Goal: Contribute content: Contribute content

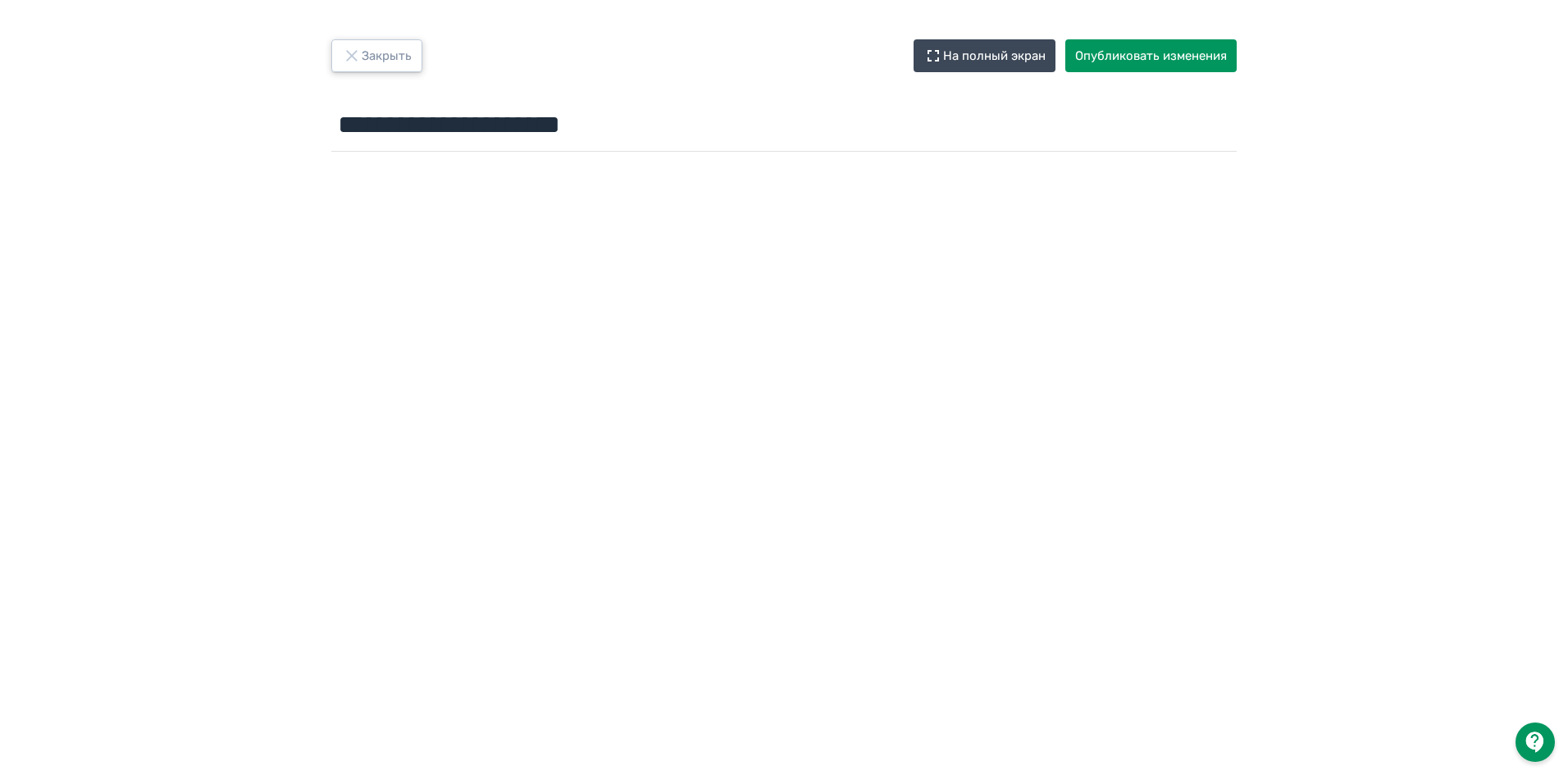
click at [367, 41] on button "Закрыть" at bounding box center [376, 55] width 91 height 32
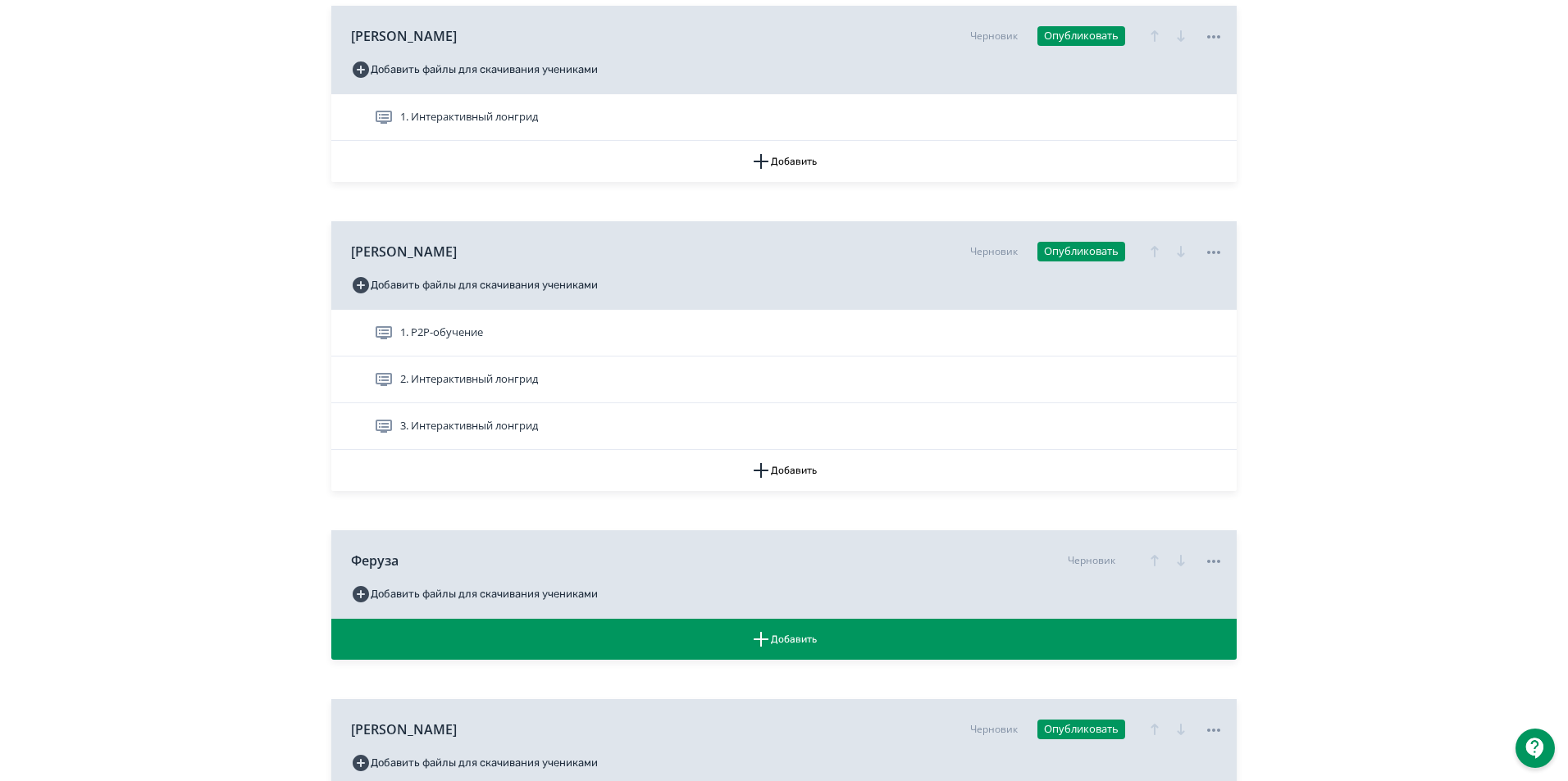
scroll to position [983, 0]
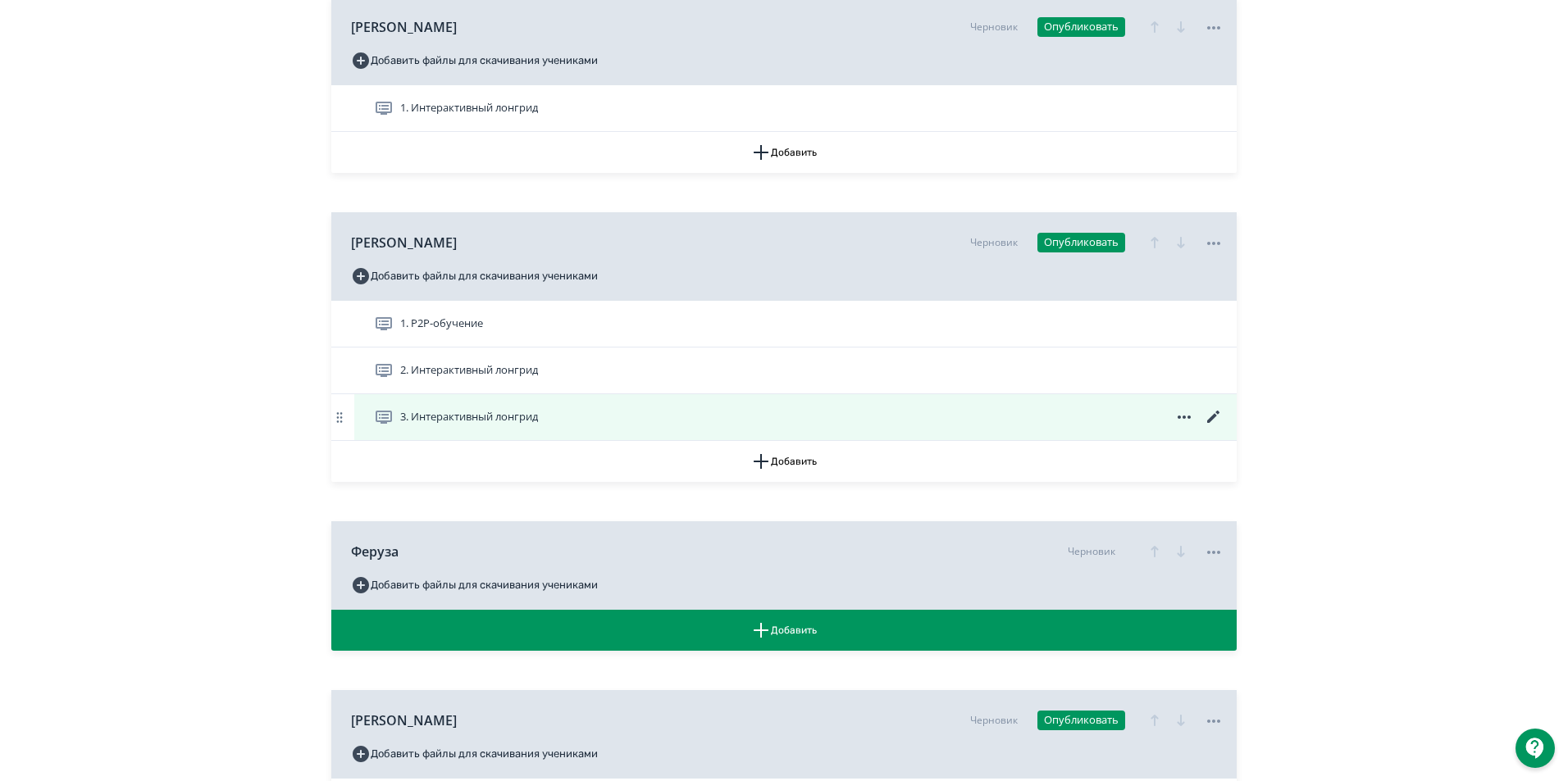
click at [508, 425] on span "3. Интерактивный лонгрид" at bounding box center [468, 417] width 137 height 16
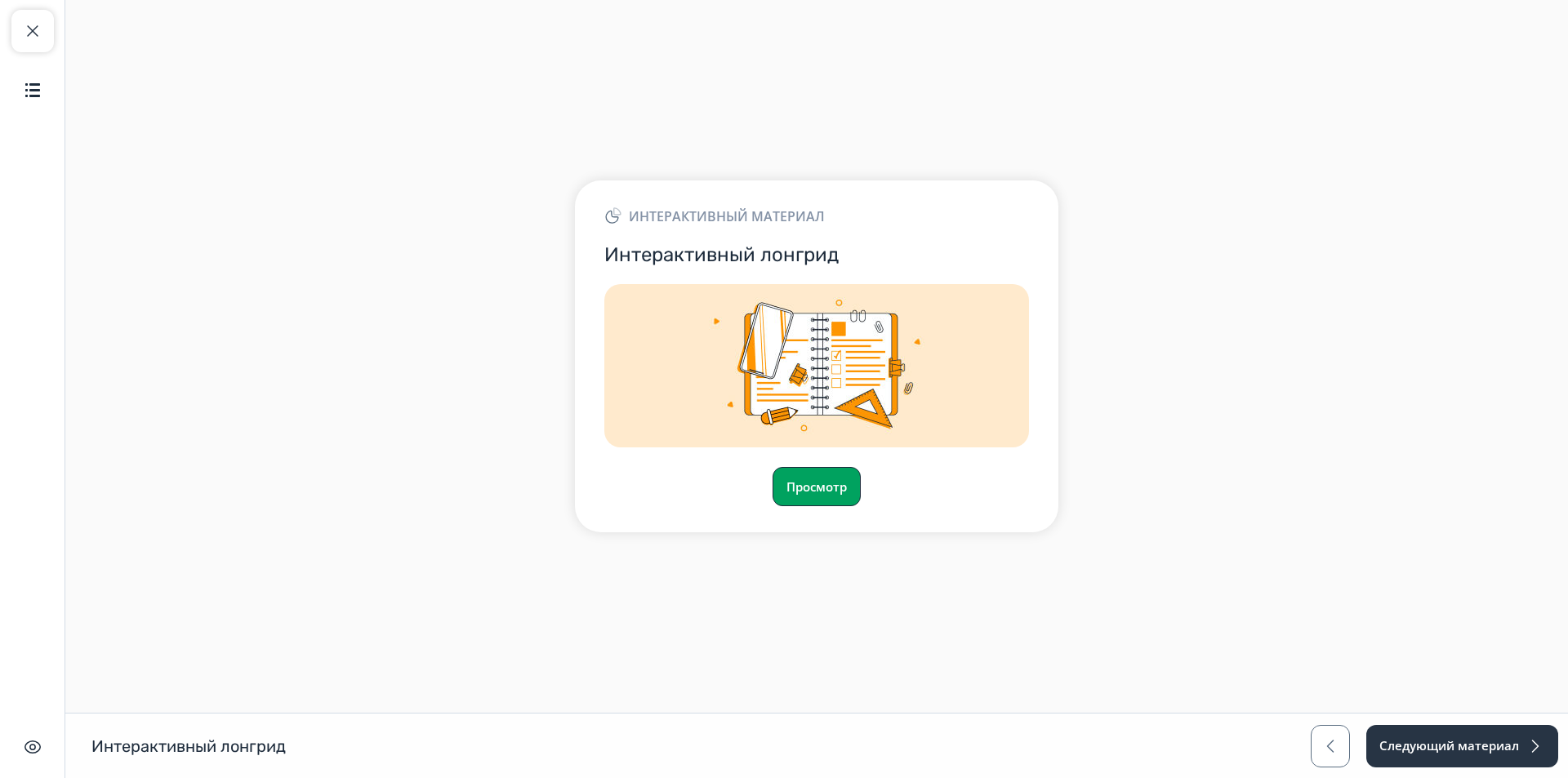
click at [818, 493] on button "Просмотр" at bounding box center [817, 487] width 88 height 39
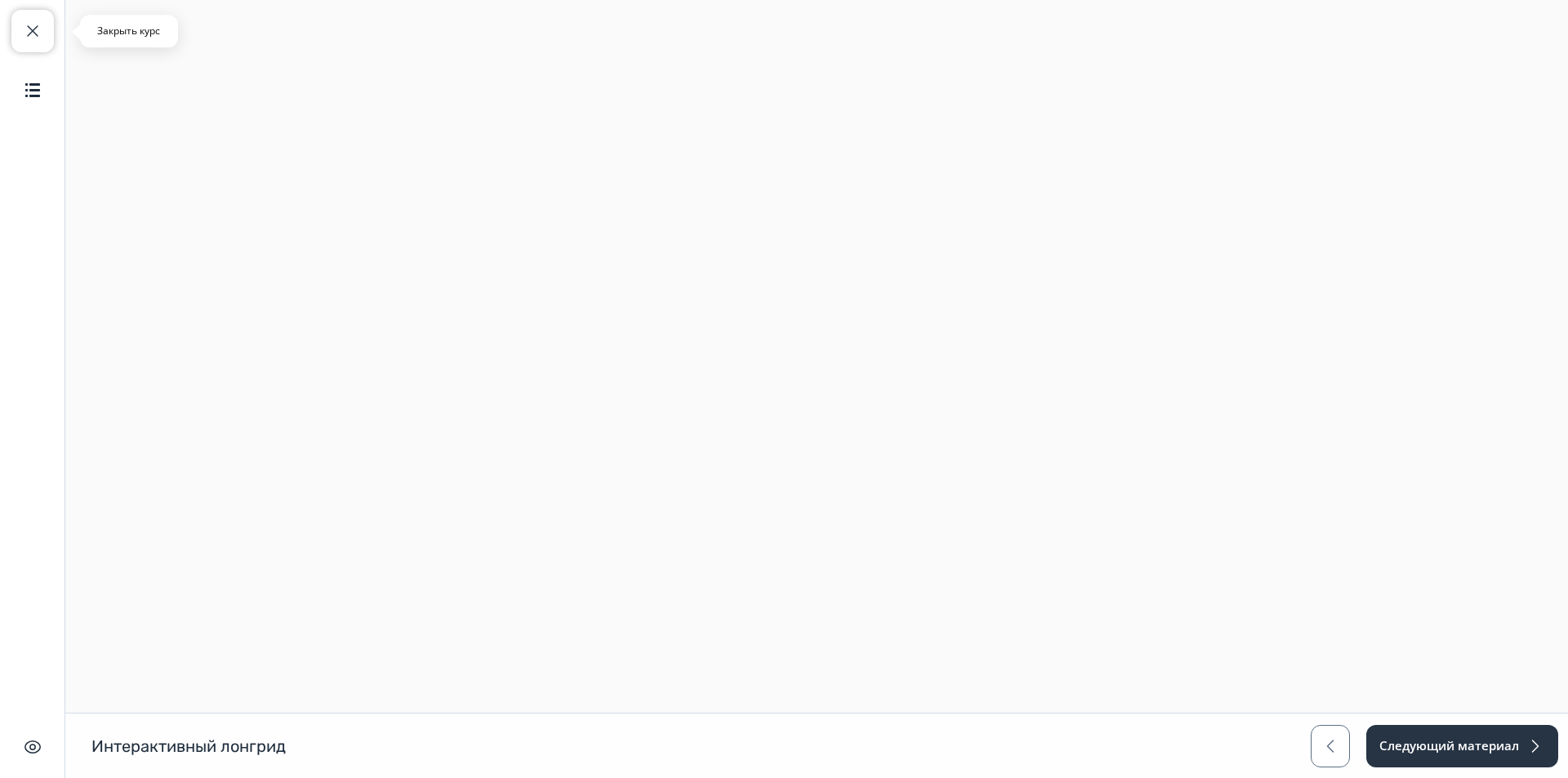
click at [26, 28] on span "button" at bounding box center [32, 31] width 20 height 20
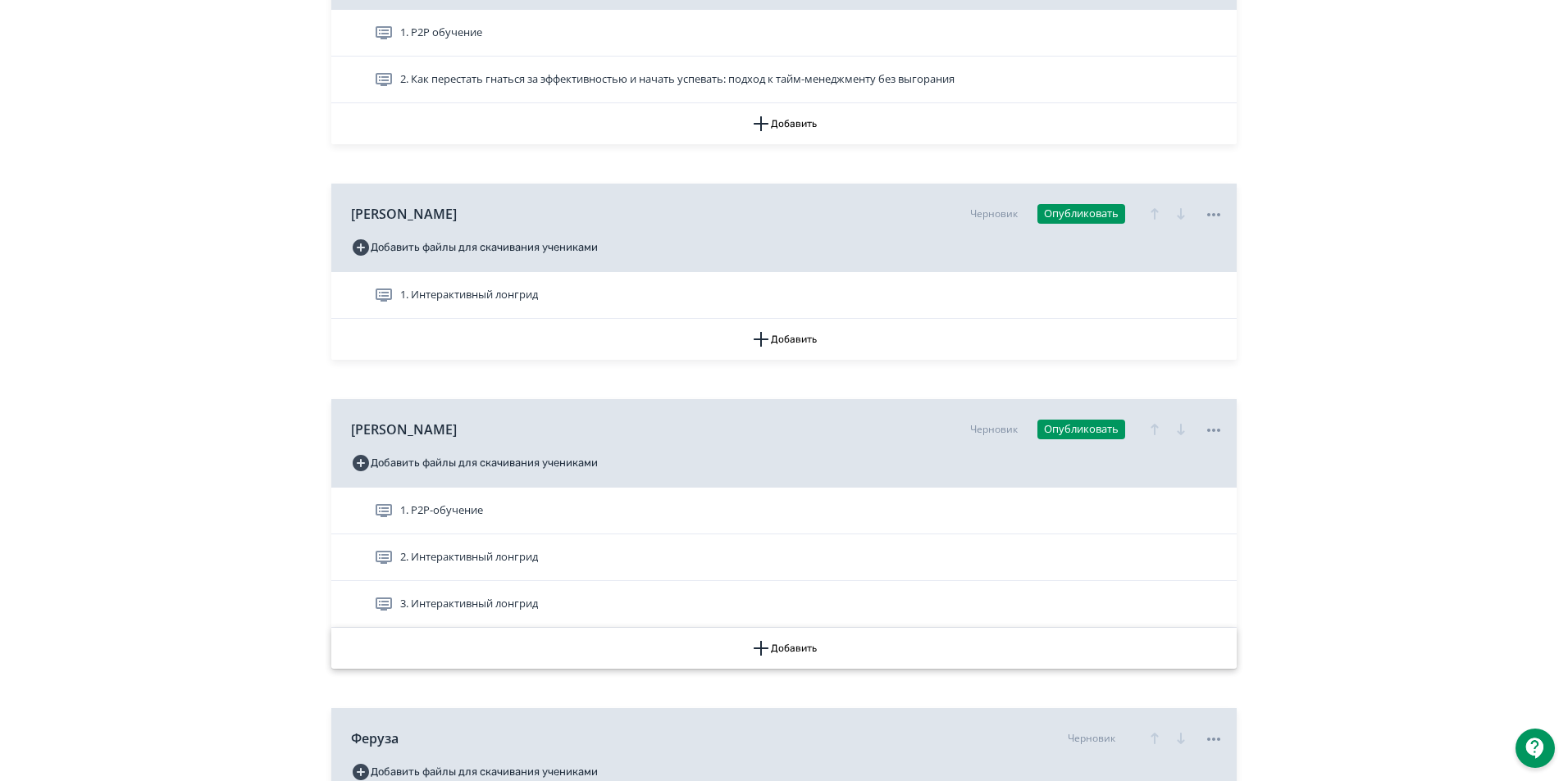
scroll to position [901, 0]
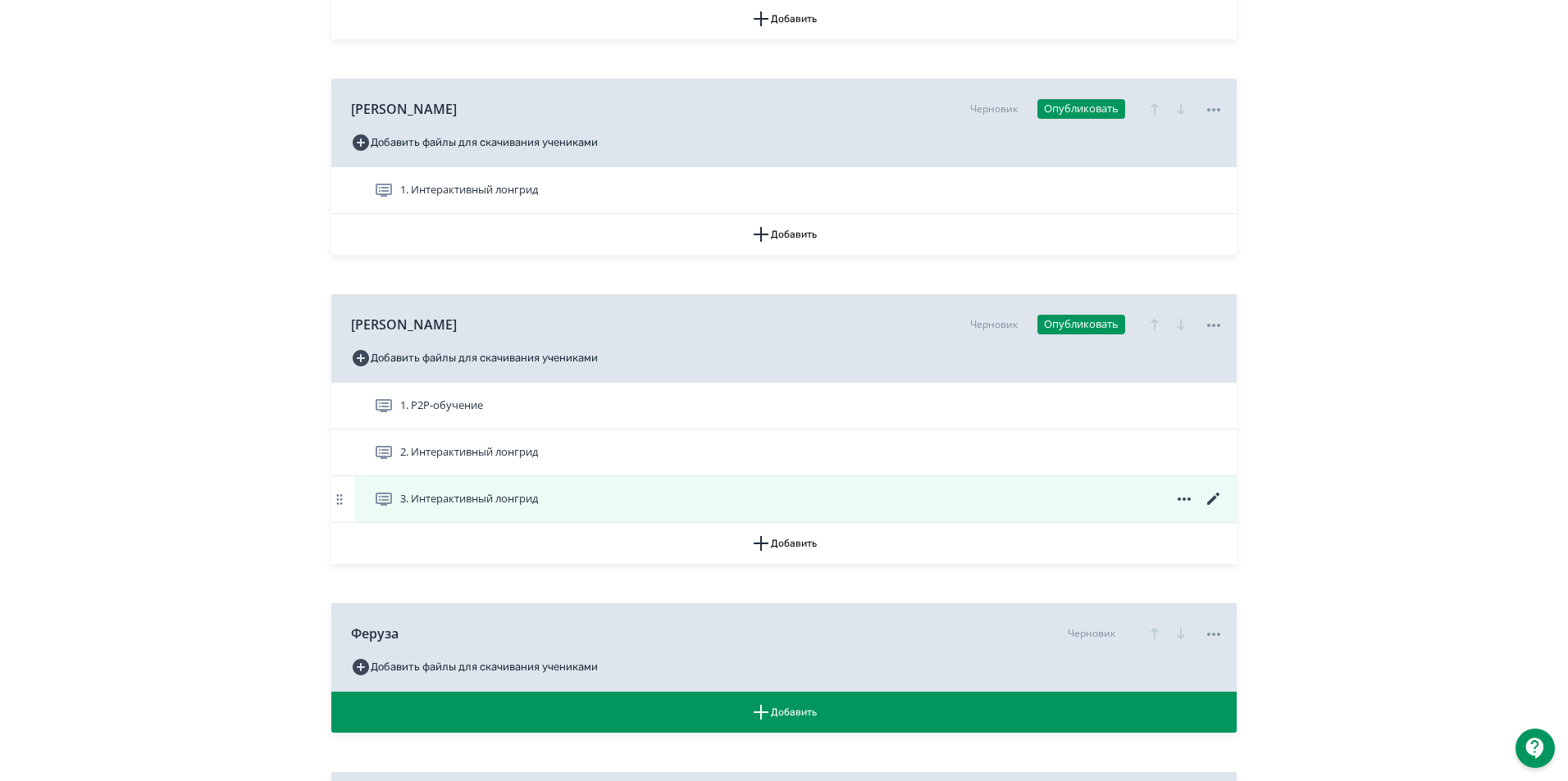
click at [1216, 509] on icon at bounding box center [1213, 499] width 20 height 20
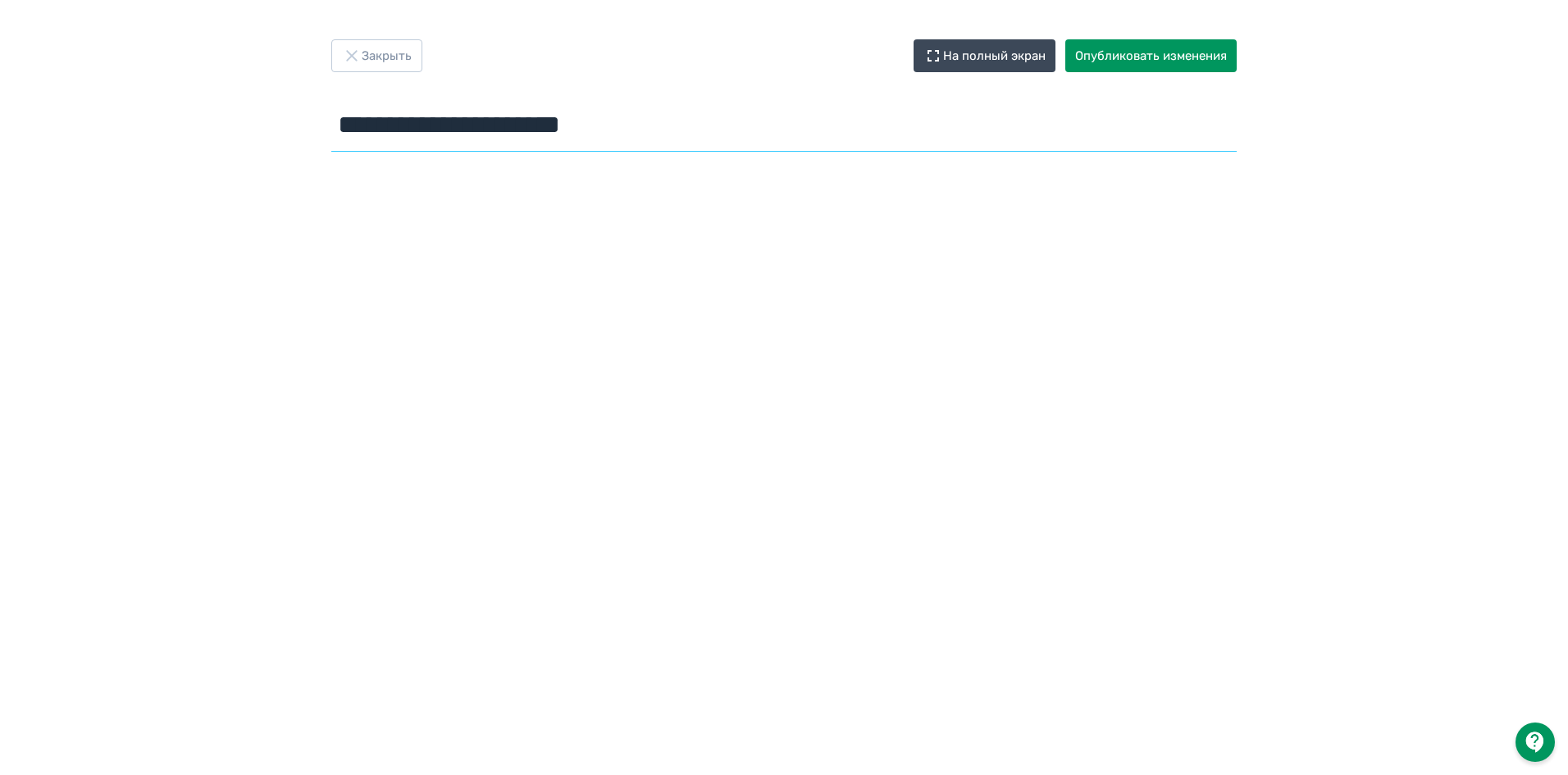
click at [508, 125] on input "**********" at bounding box center [783, 125] width 905 height 53
drag, startPoint x: 683, startPoint y: 126, endPoint x: 183, endPoint y: 127, distance: 500.0
click at [183, 127] on div "**********" at bounding box center [784, 388] width 1568 height 696
paste input "**********"
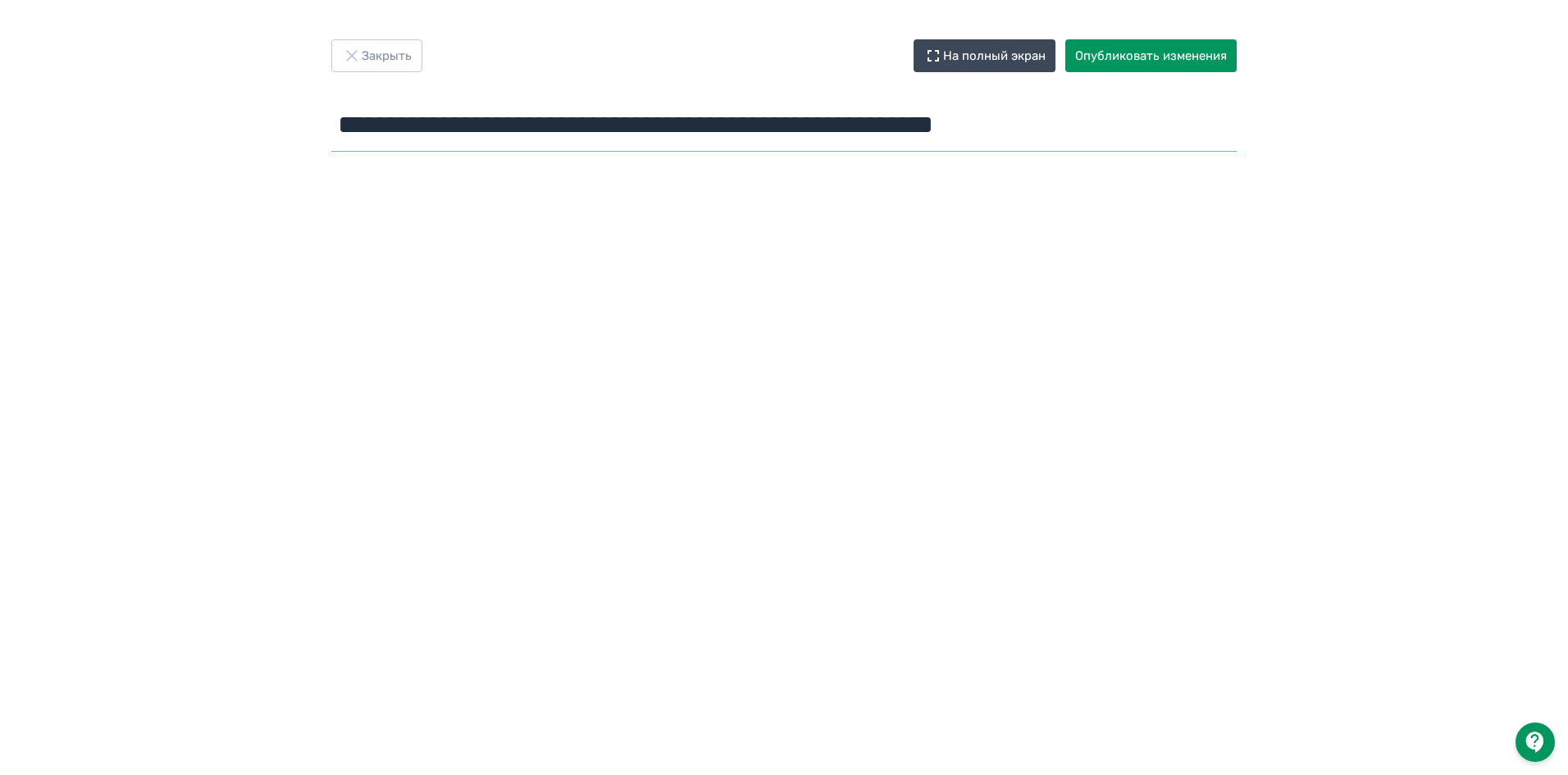
type input "**********"
click at [348, 61] on icon "button" at bounding box center [351, 55] width 20 height 20
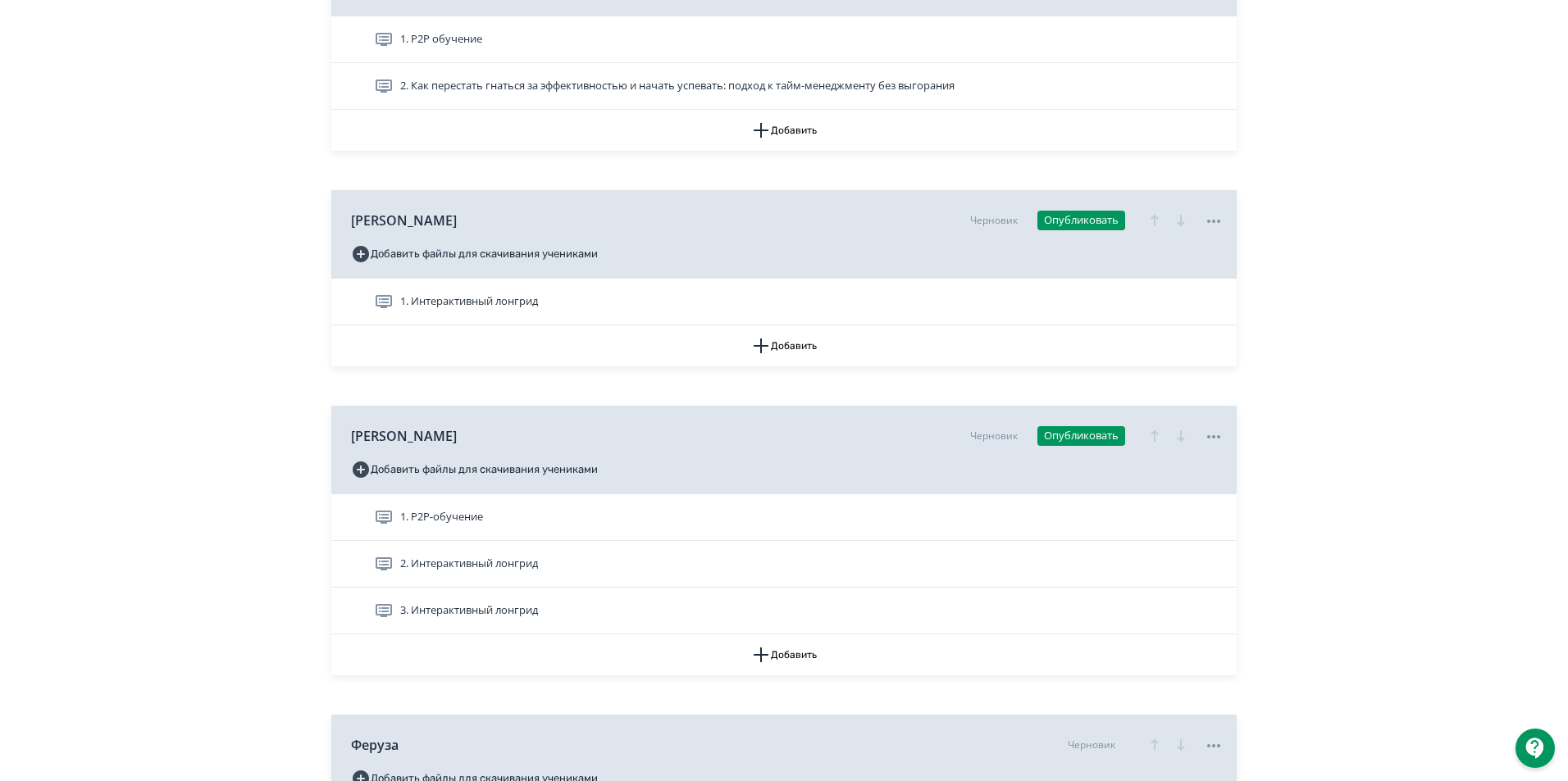
scroll to position [983, 0]
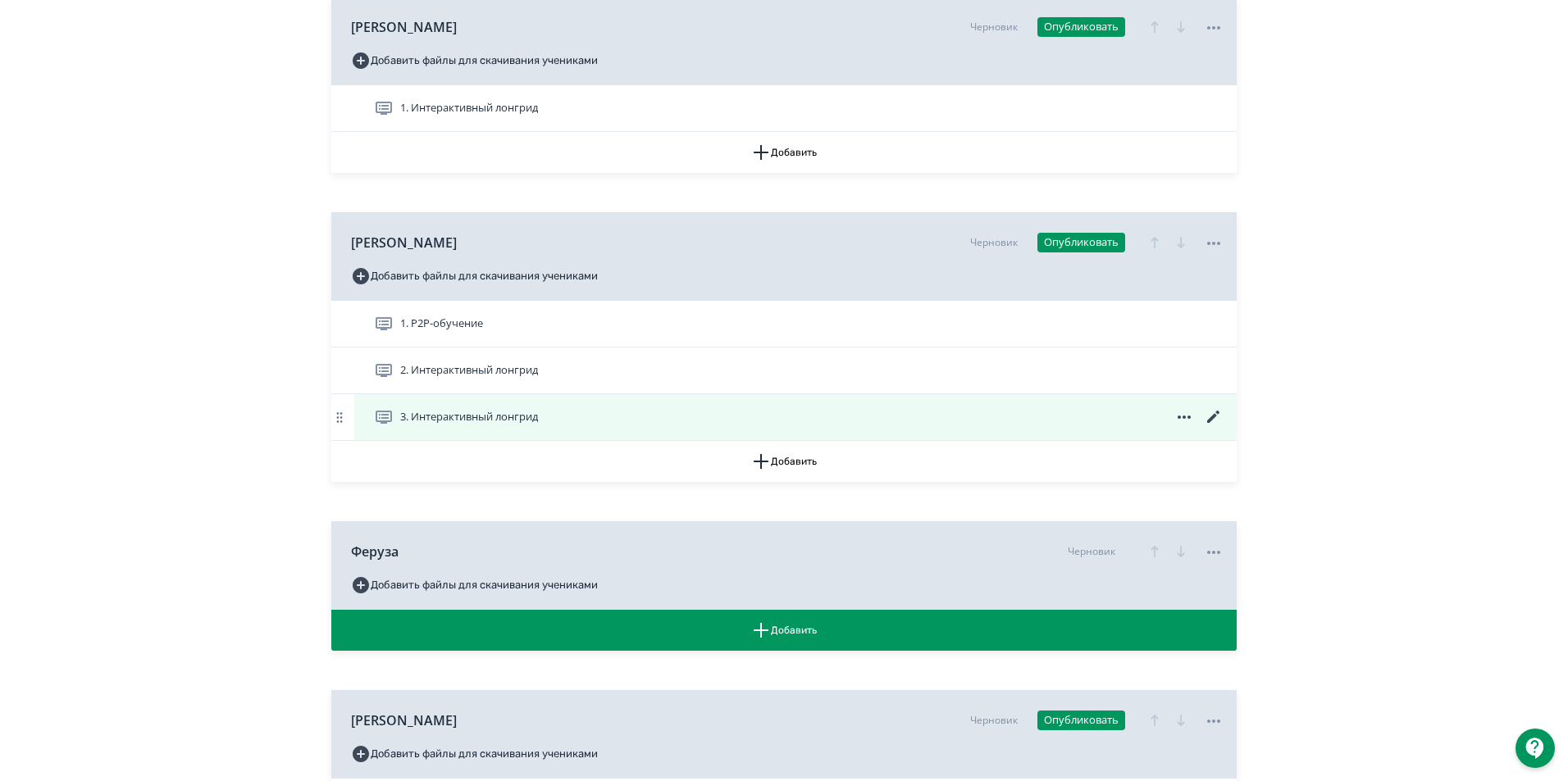
click at [1212, 423] on icon at bounding box center [1213, 417] width 12 height 12
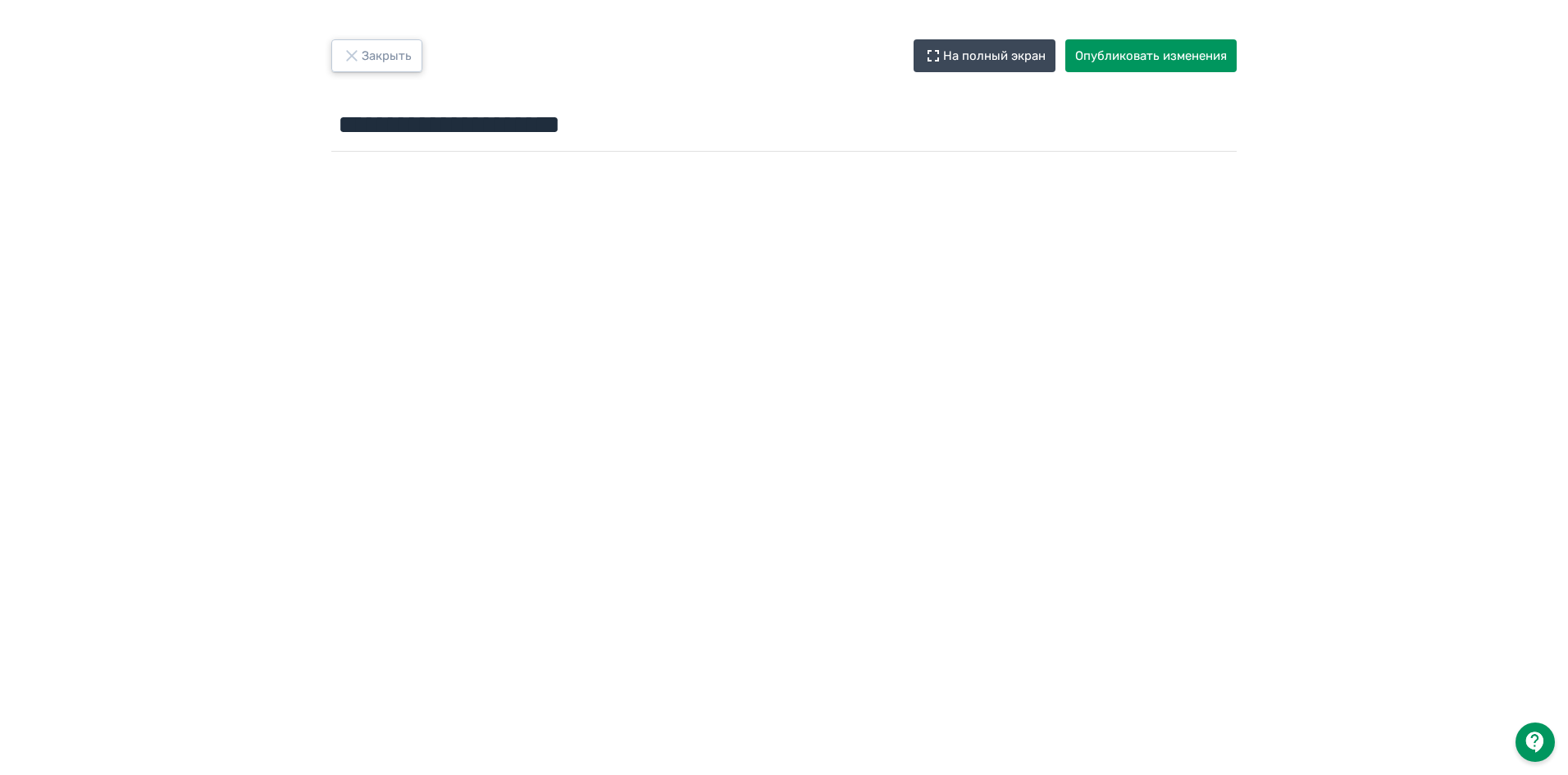
click at [392, 65] on button "Закрыть" at bounding box center [376, 55] width 91 height 32
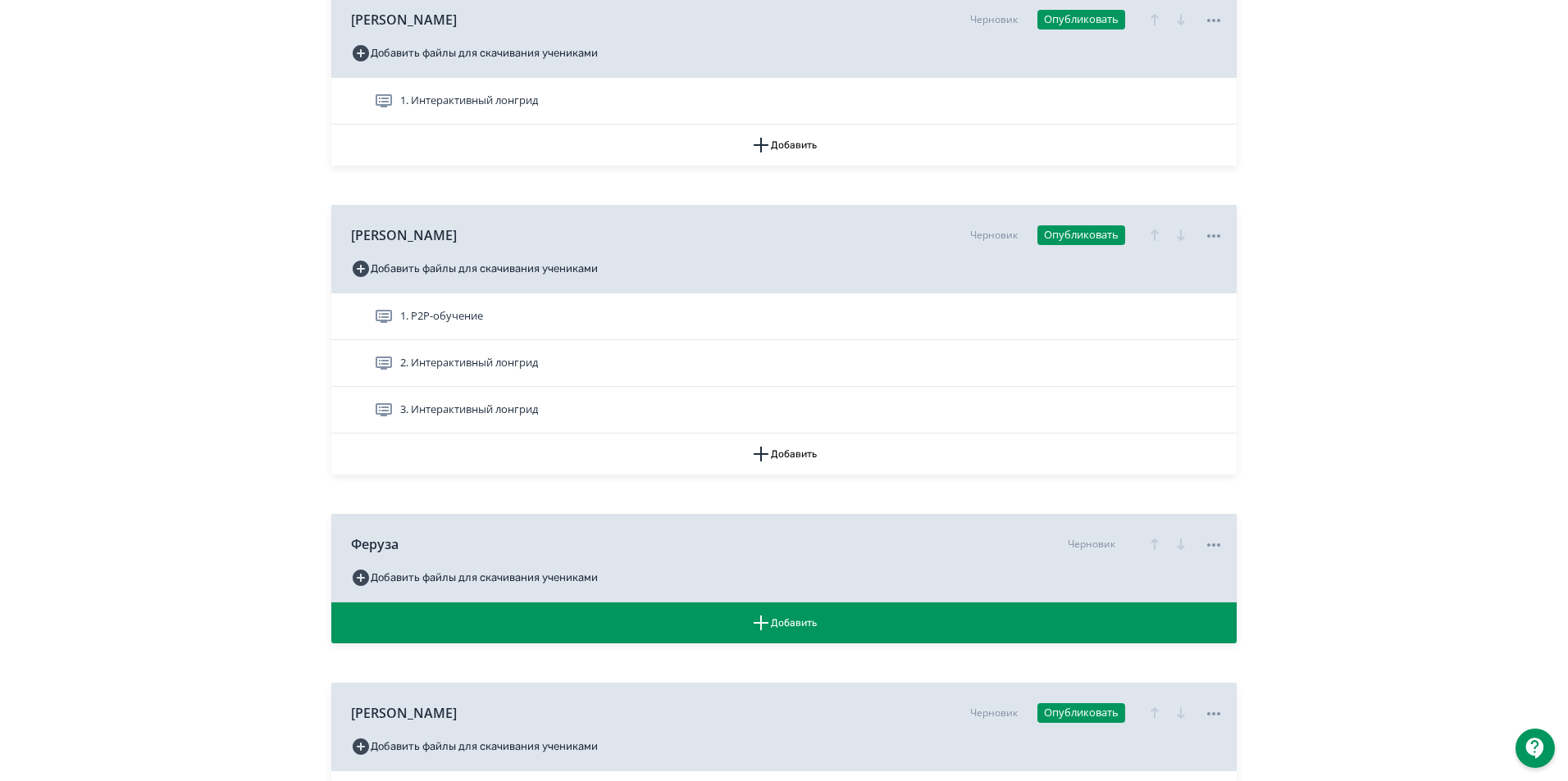
scroll to position [983, 0]
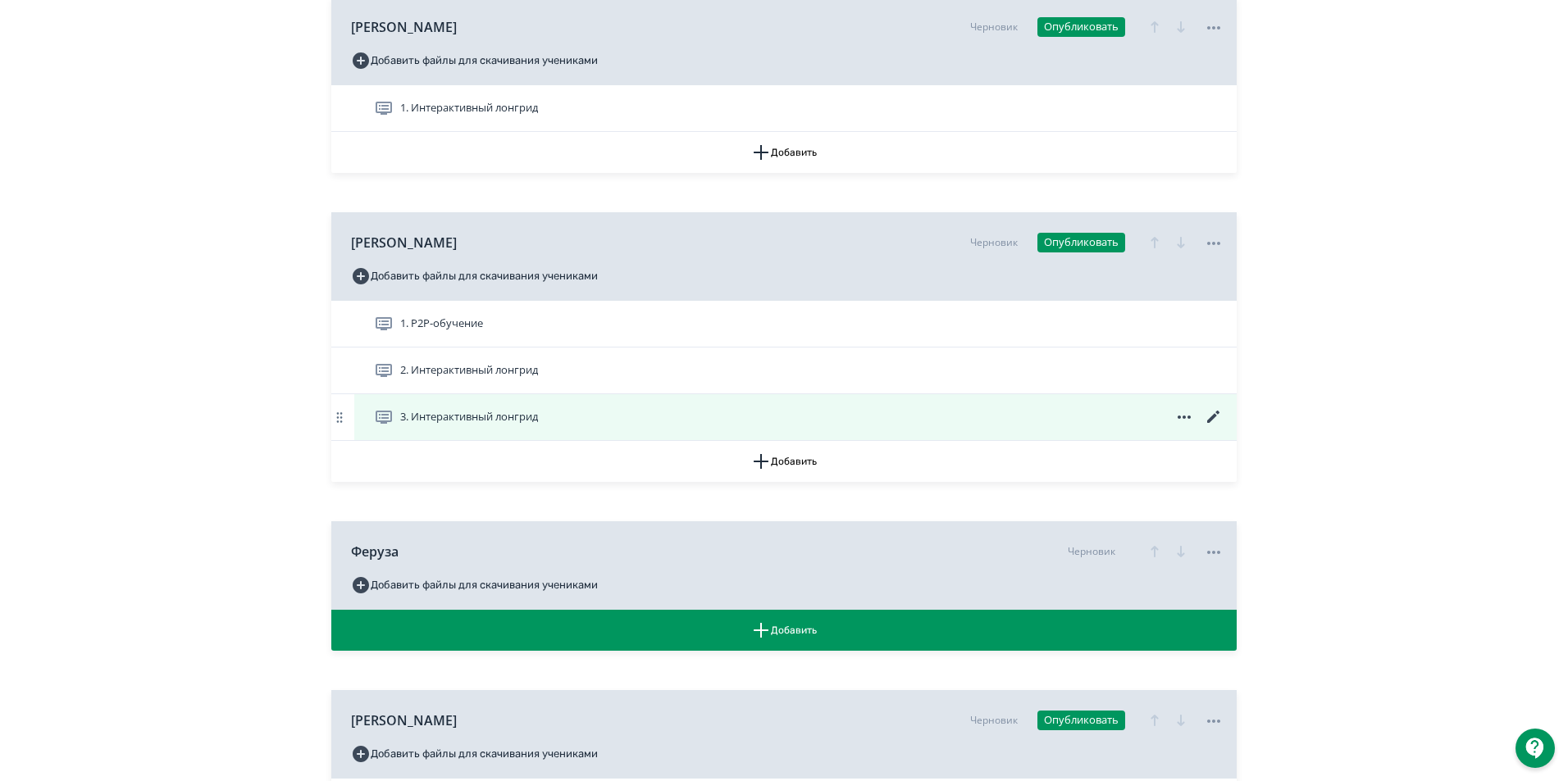
click at [508, 425] on span "3. Интерактивный лонгрид" at bounding box center [468, 417] width 137 height 16
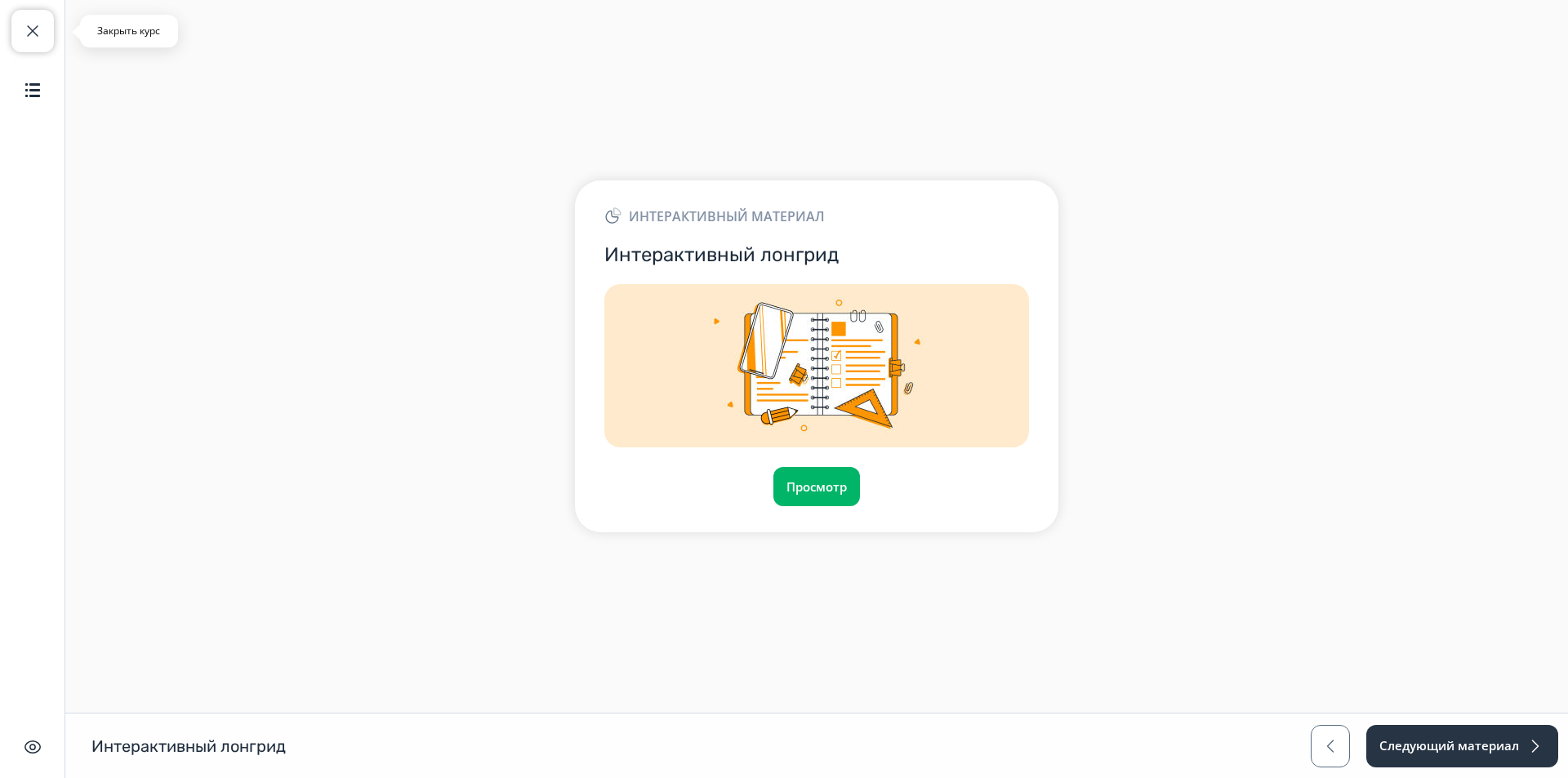
click at [31, 33] on span "button" at bounding box center [32, 31] width 20 height 20
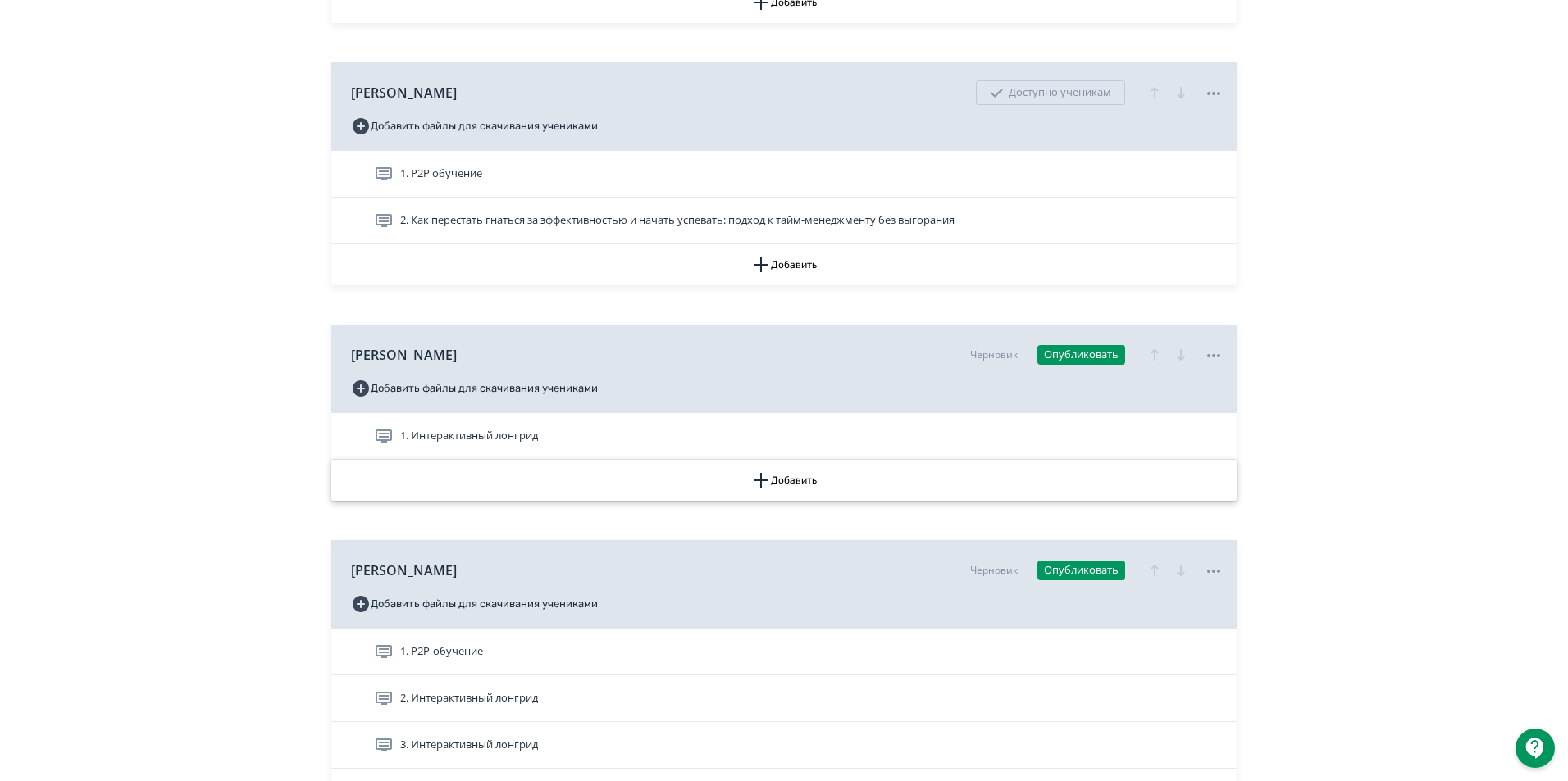
scroll to position [901, 0]
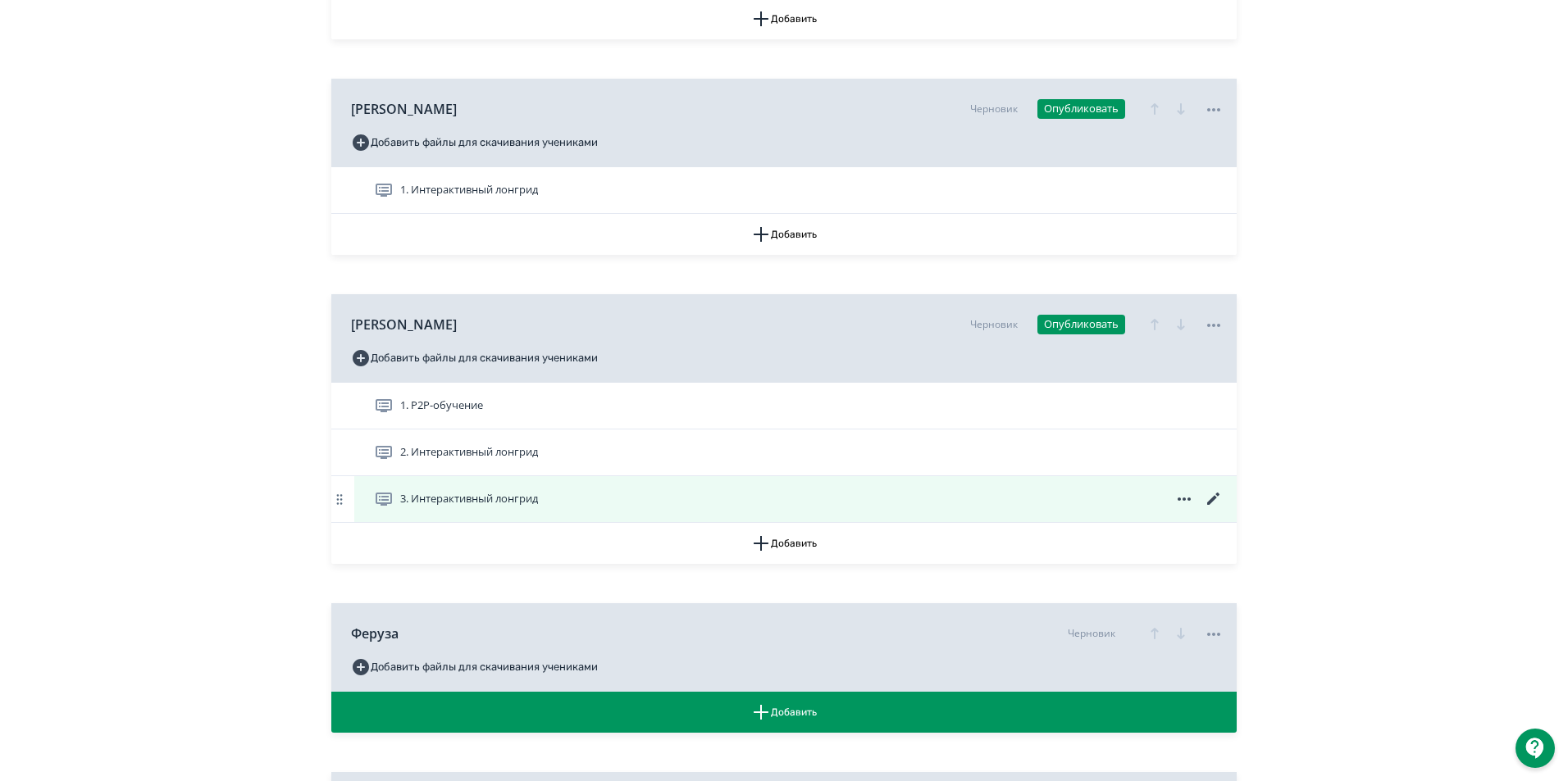
click at [1209, 505] on icon at bounding box center [1213, 499] width 12 height 12
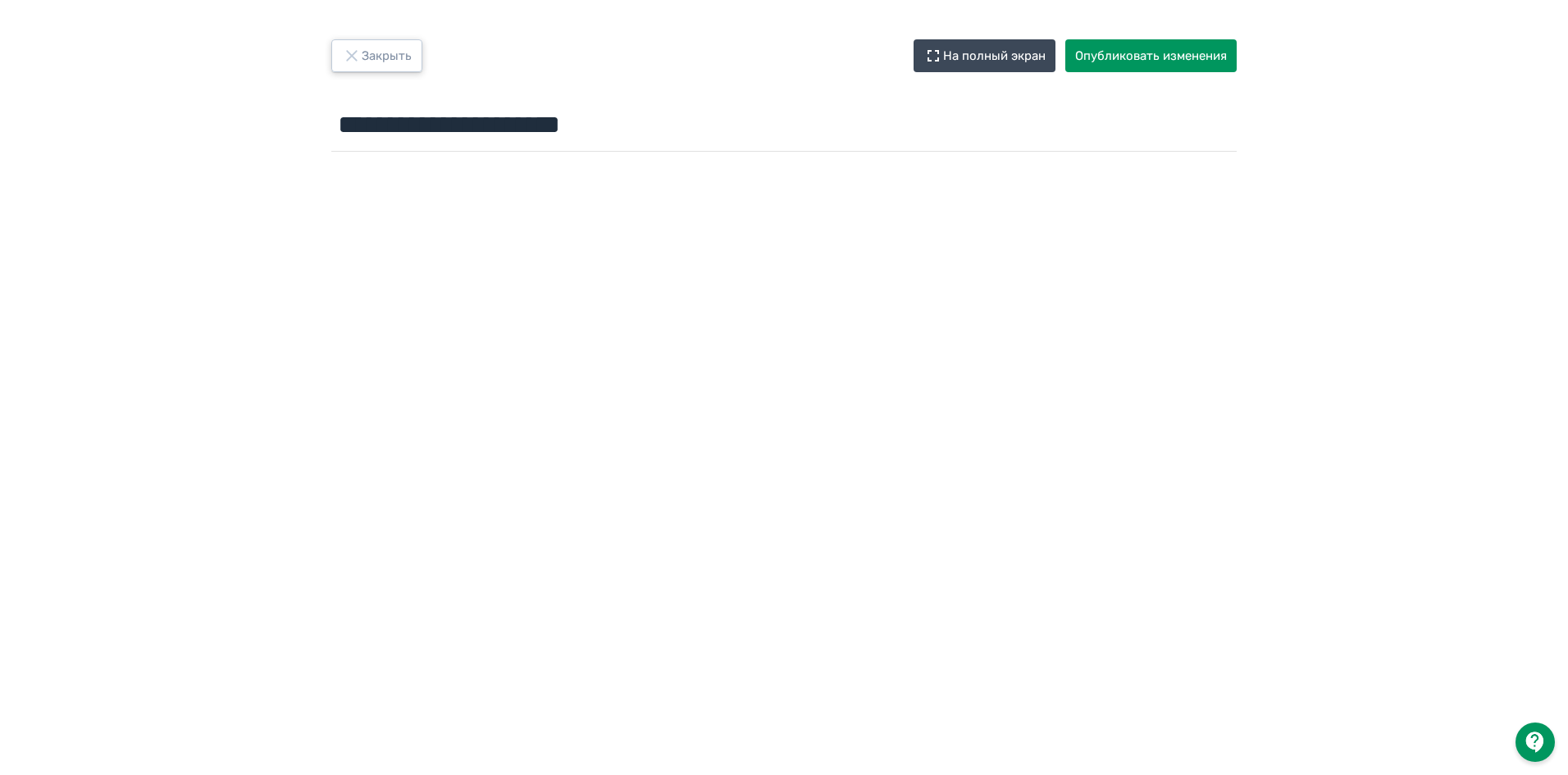
click at [389, 71] on button "Закрыть" at bounding box center [376, 55] width 91 height 32
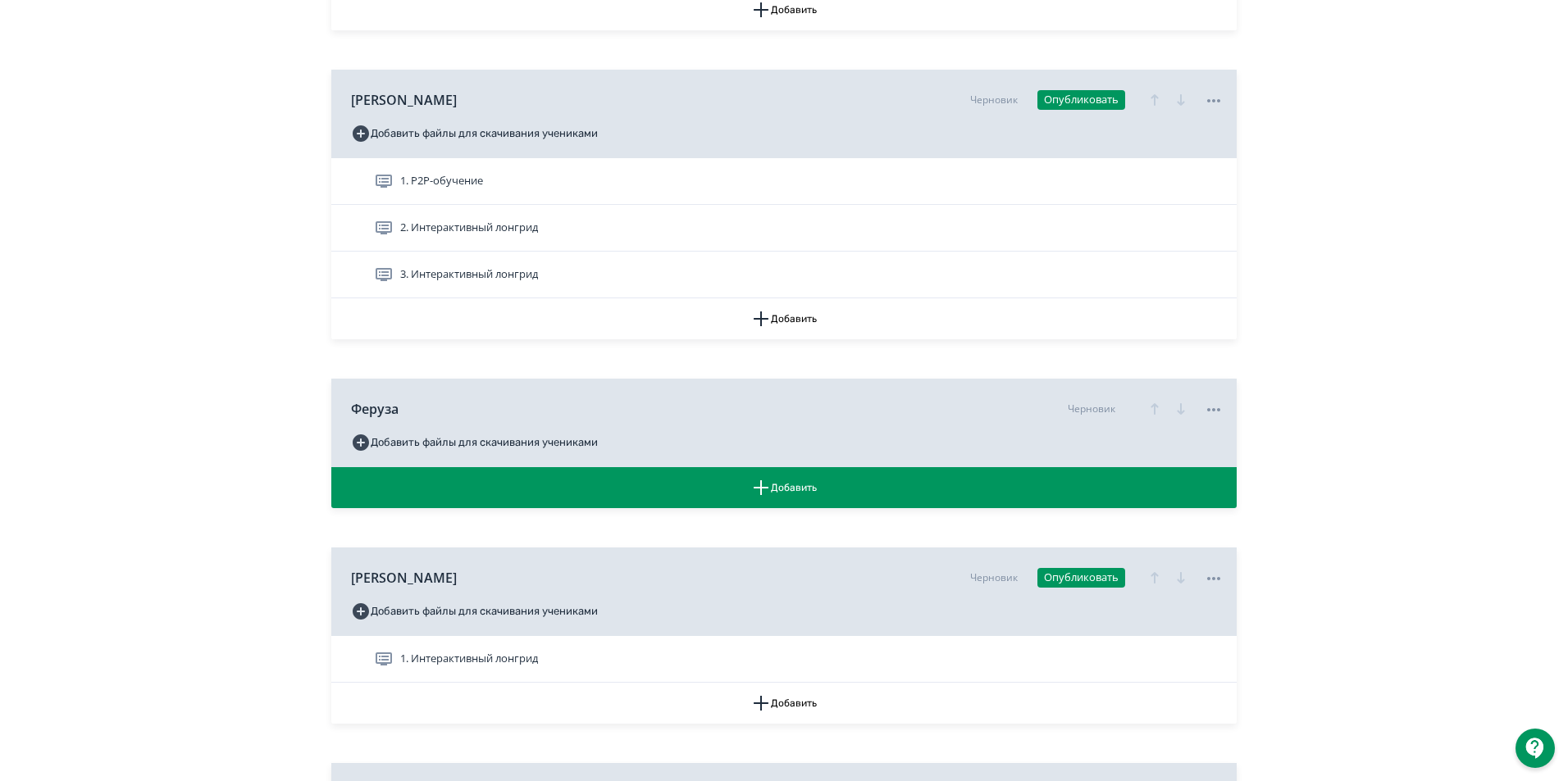
scroll to position [983, 0]
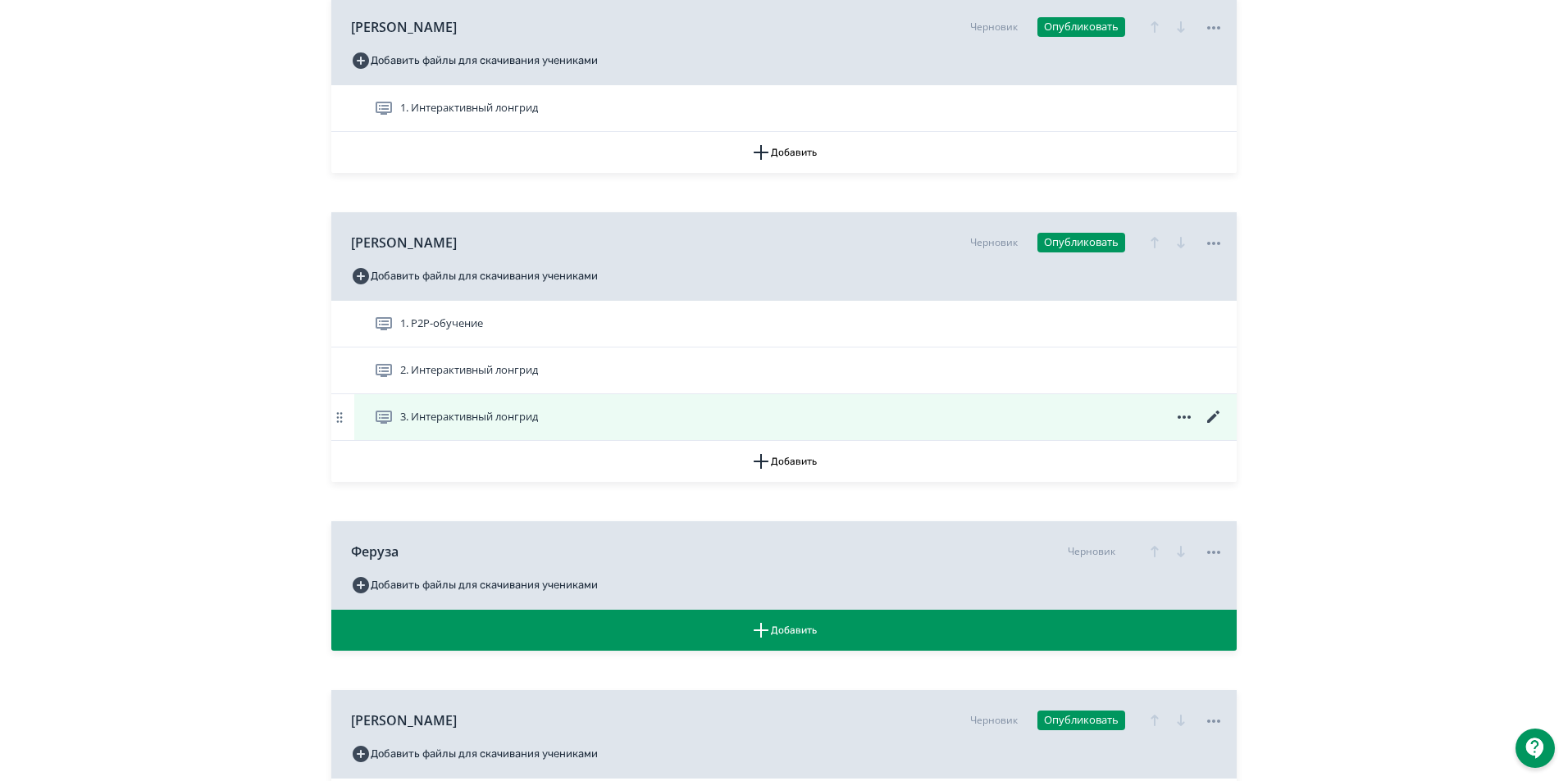
click at [1215, 423] on icon at bounding box center [1213, 417] width 12 height 12
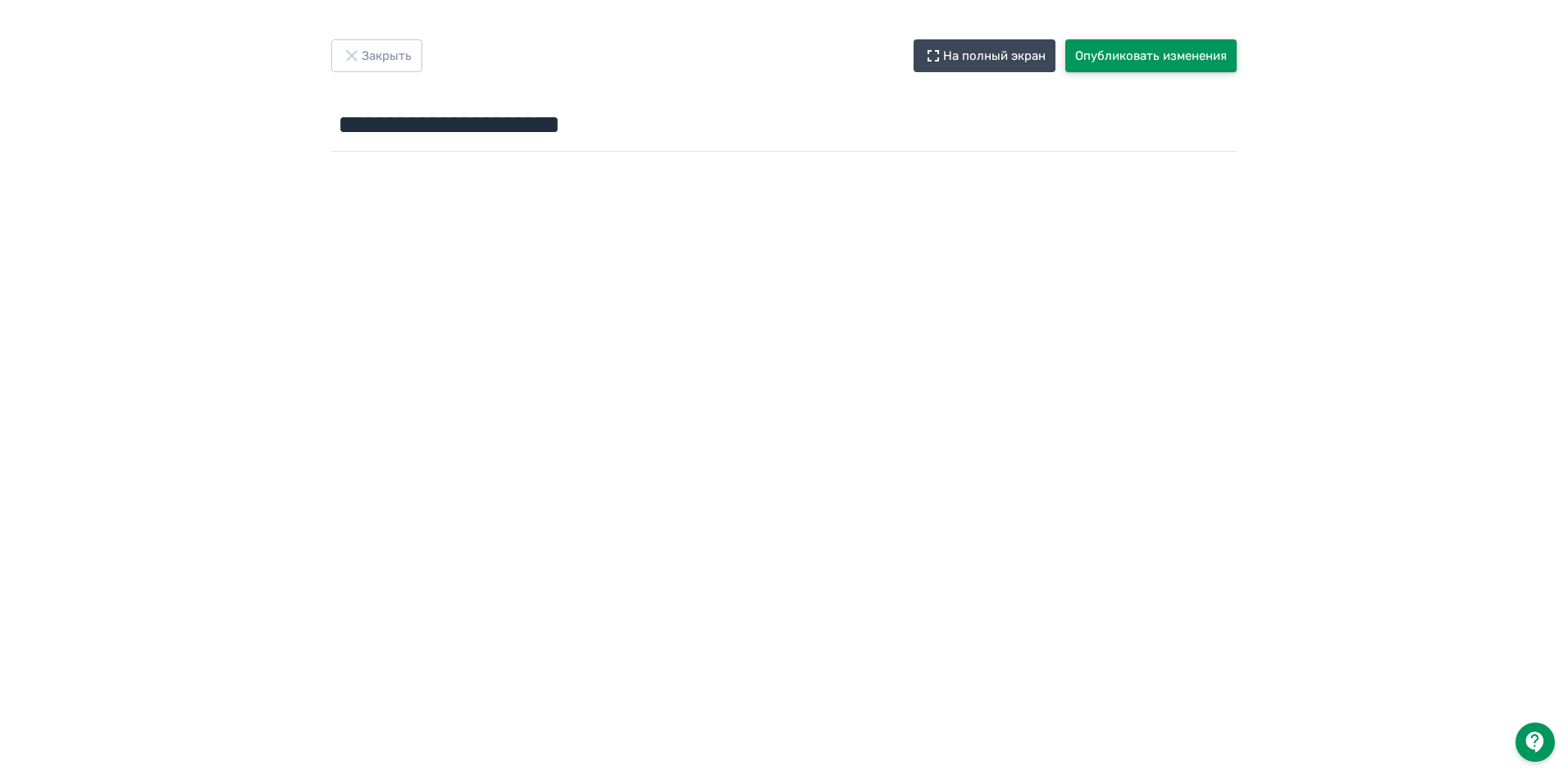
click at [1147, 44] on button "Опубликовать изменения" at bounding box center [1151, 55] width 171 height 32
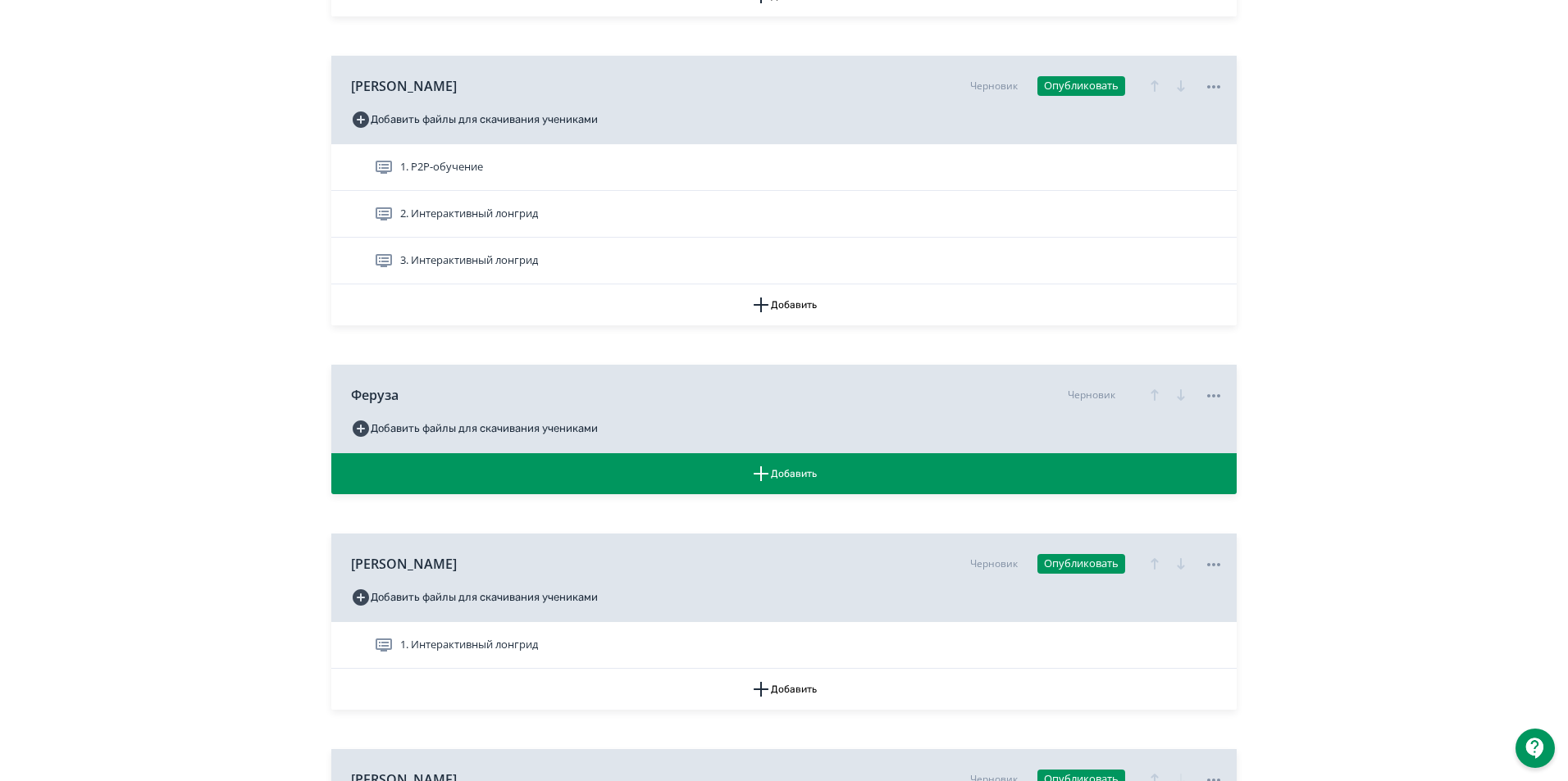
scroll to position [1148, 0]
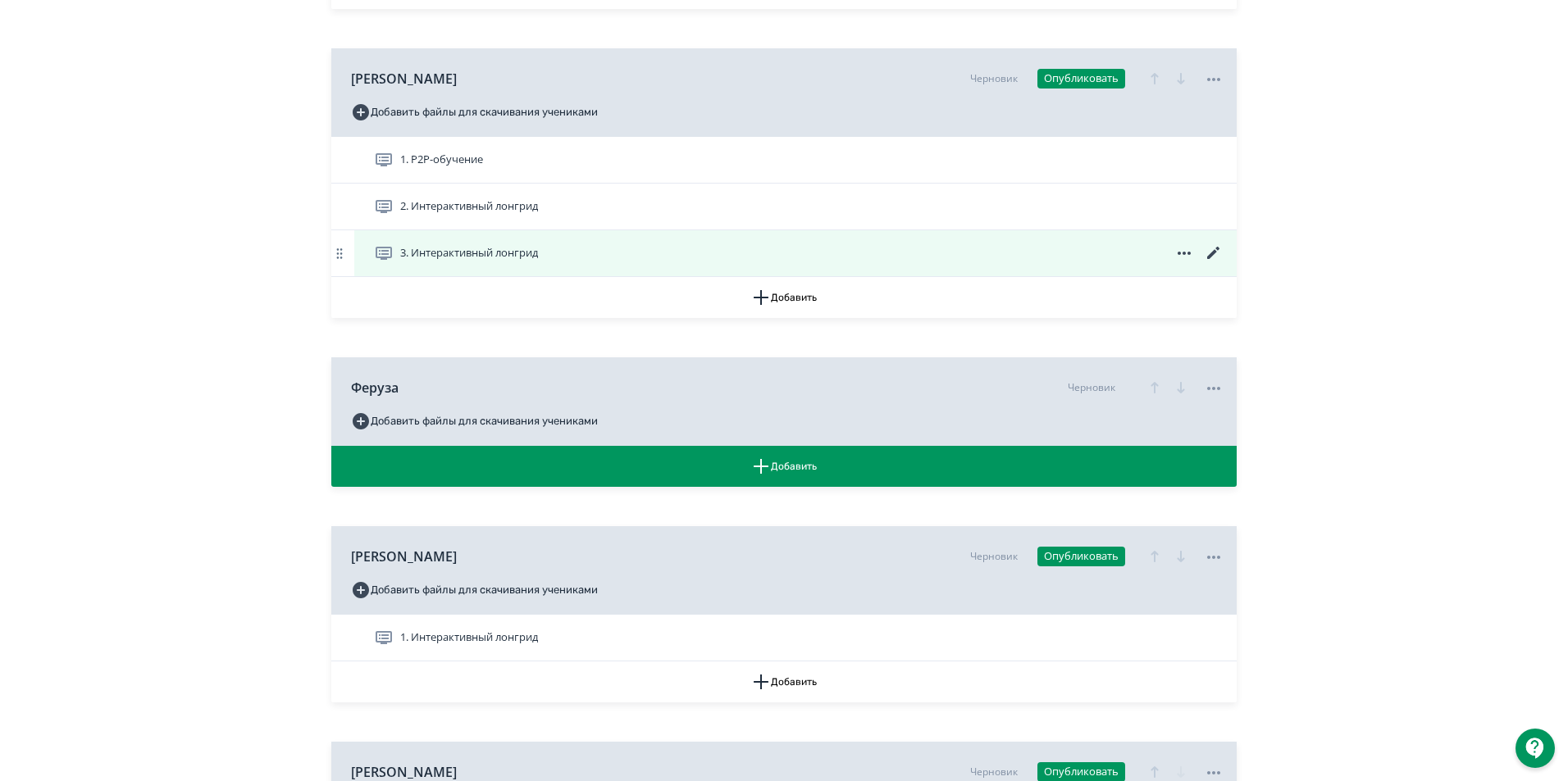
click at [1221, 263] on icon at bounding box center [1213, 252] width 20 height 20
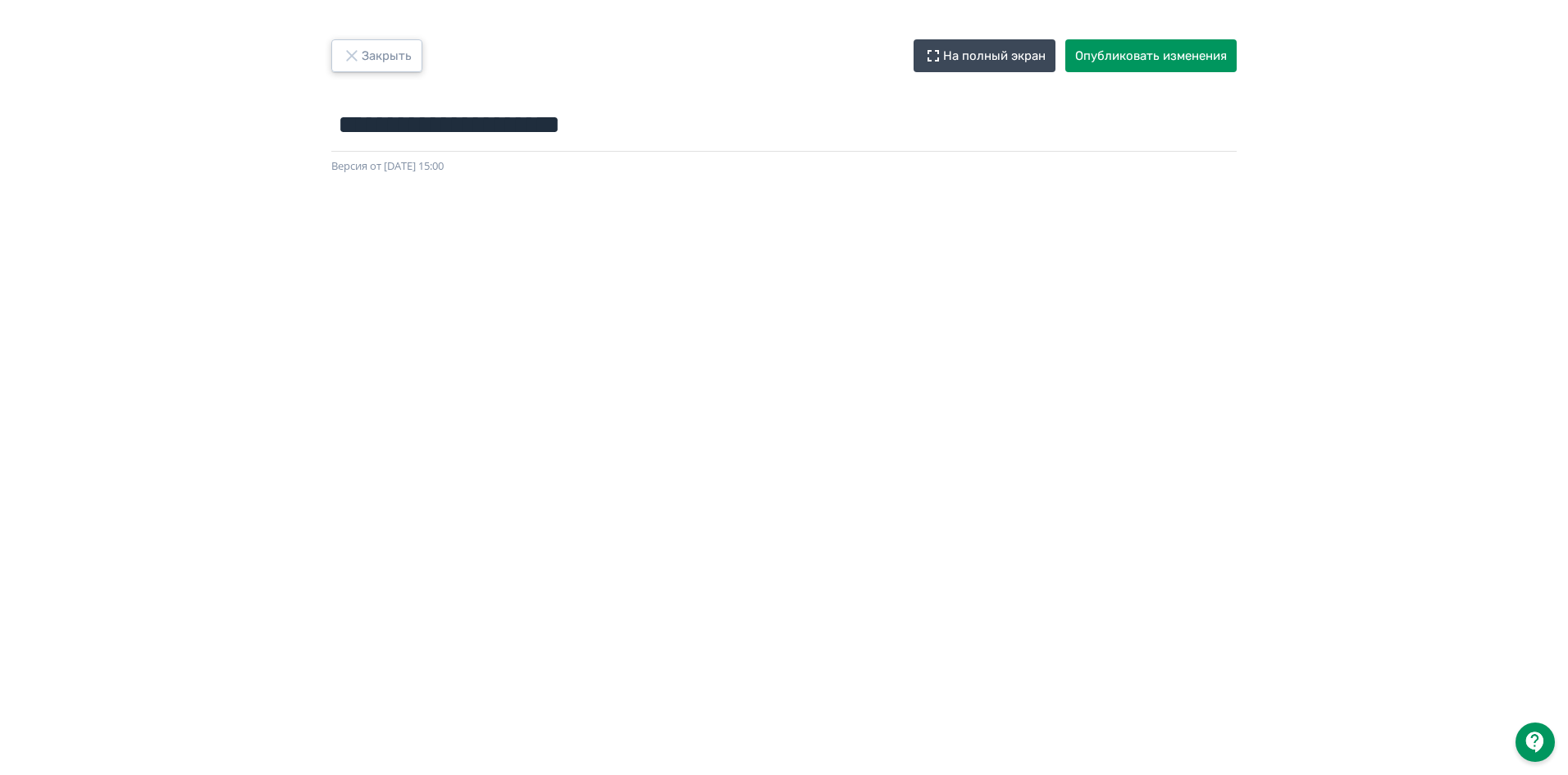
click at [403, 61] on button "Закрыть" at bounding box center [376, 55] width 91 height 32
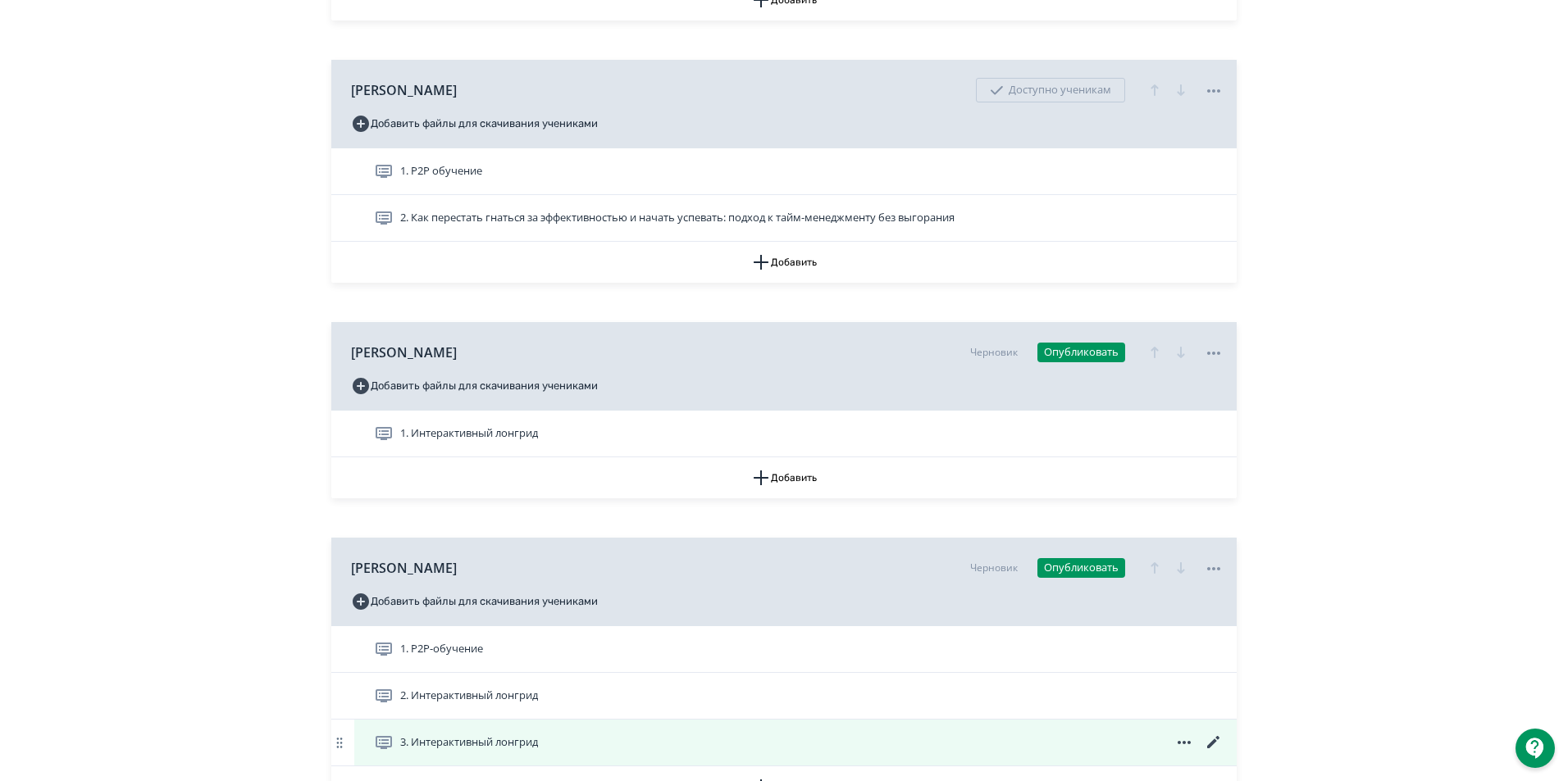
scroll to position [983, 0]
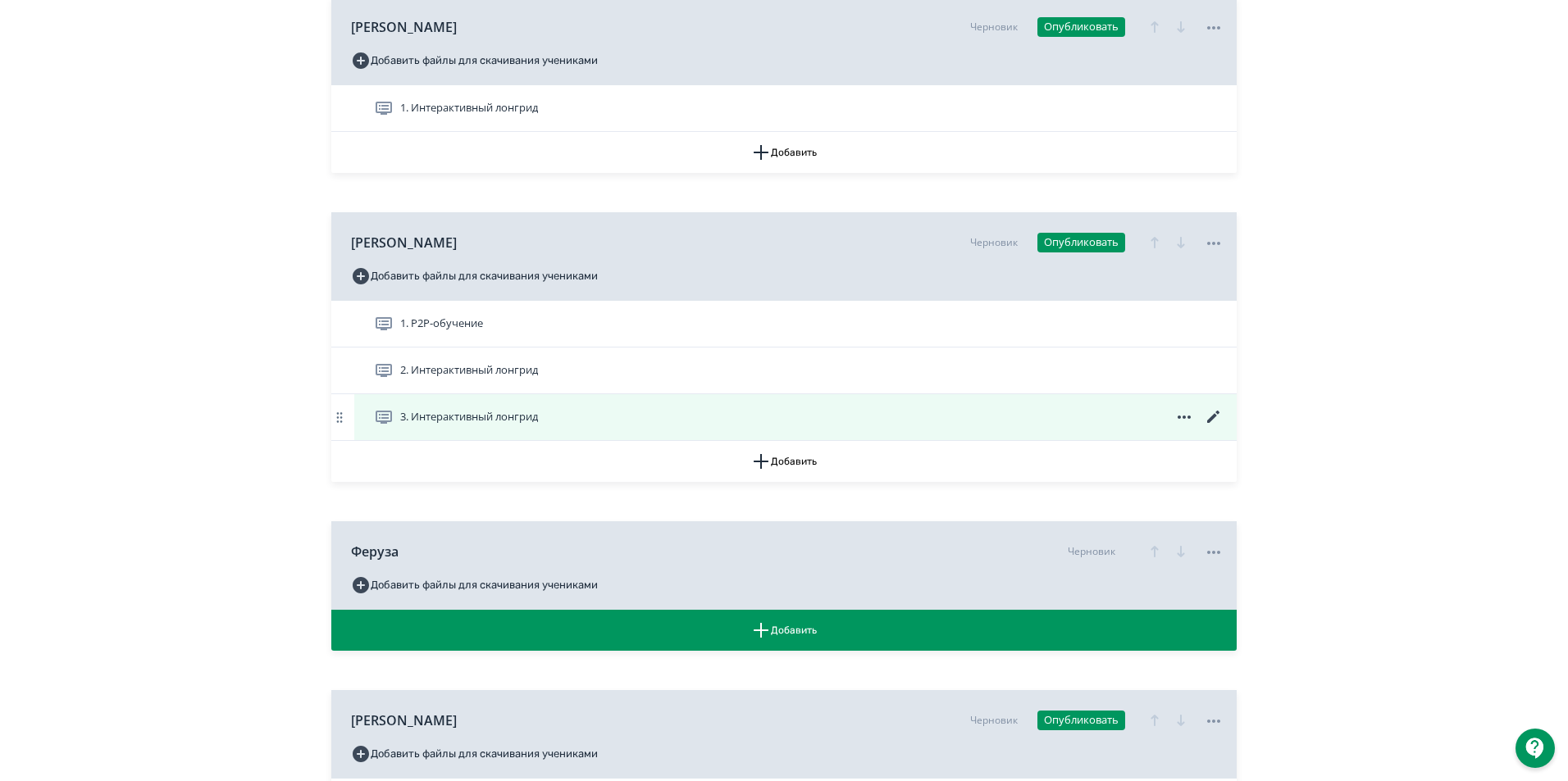
click at [1216, 427] on icon at bounding box center [1213, 417] width 20 height 20
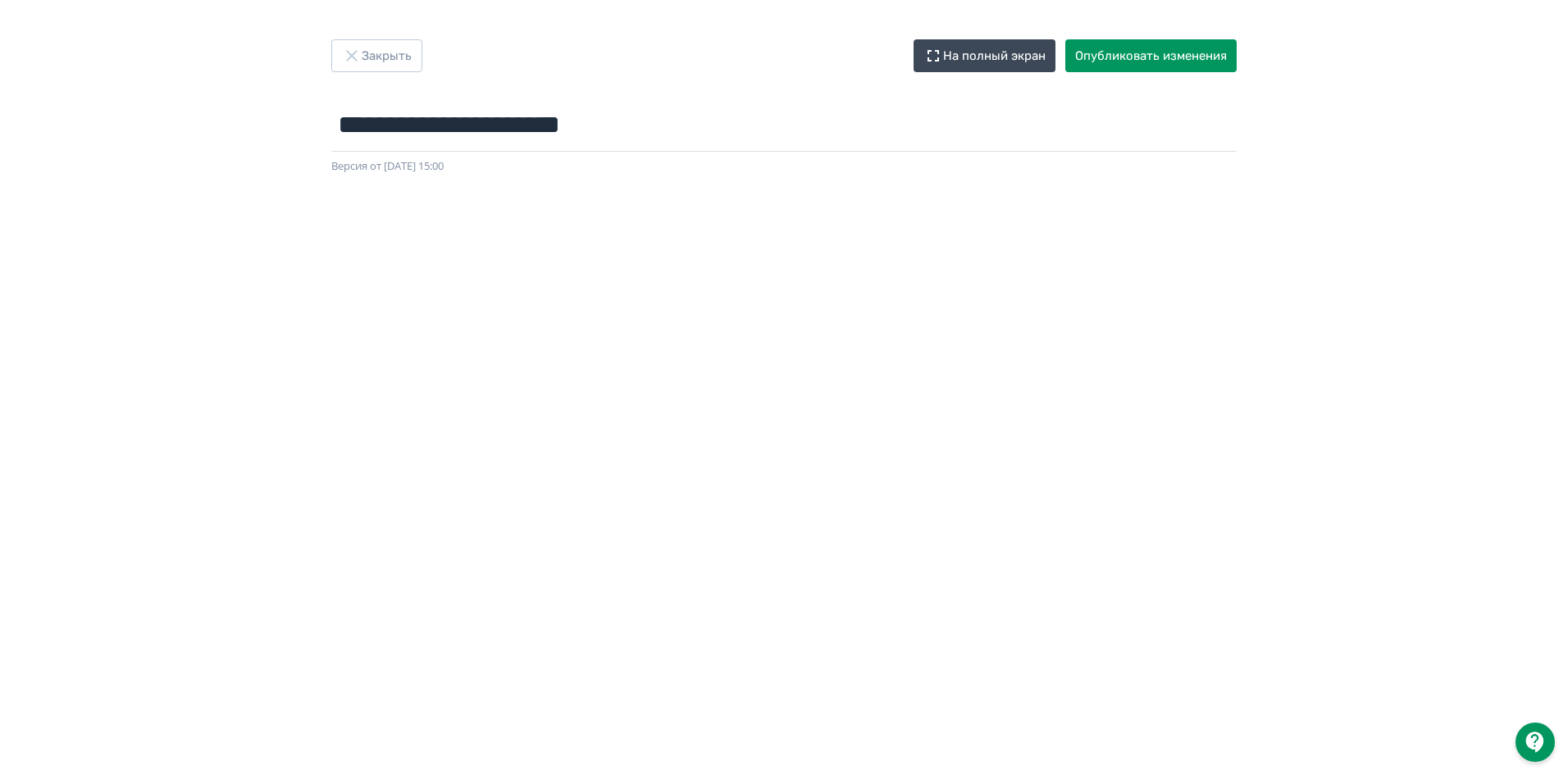
scroll to position [171, 0]
